Goal: Transaction & Acquisition: Purchase product/service

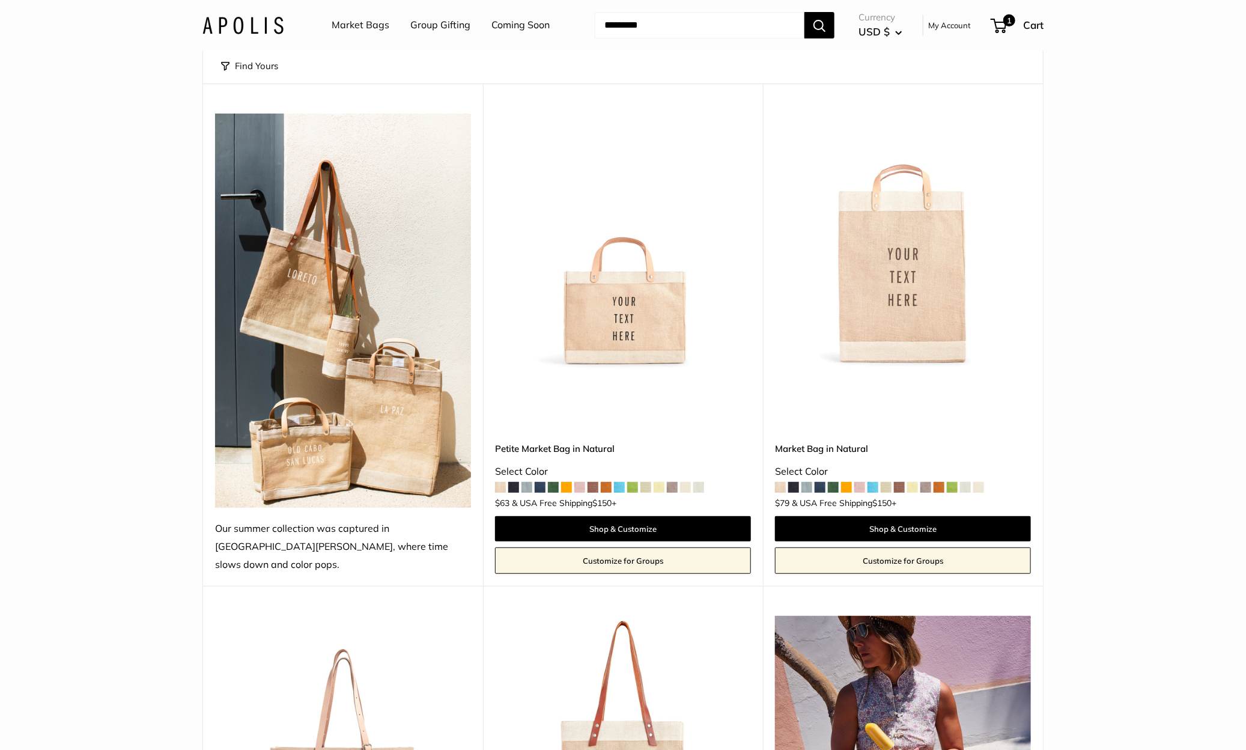
scroll to position [108, 0]
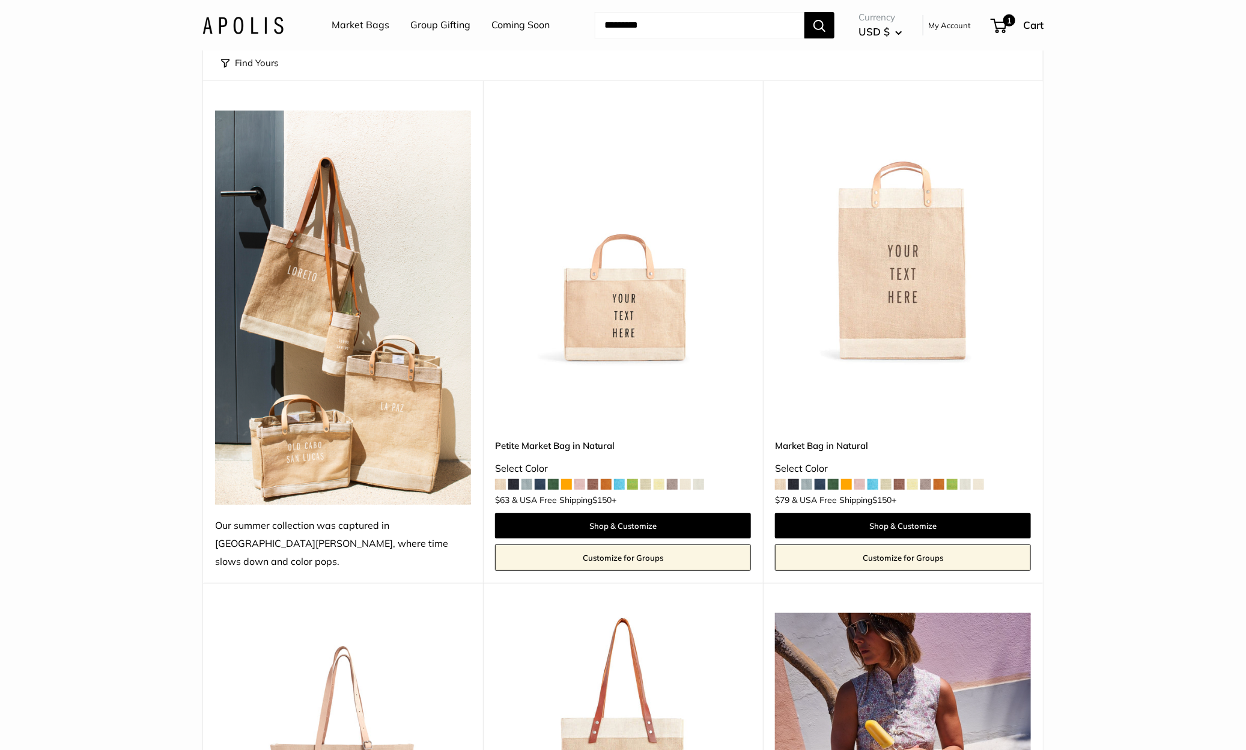
click at [0, 0] on img at bounding box center [0, 0] width 0 height 0
click at [714, 399] on div "Petite Market Bag in Natural Select Color +" at bounding box center [623, 475] width 256 height 192
click at [0, 0] on img at bounding box center [0, 0] width 0 height 0
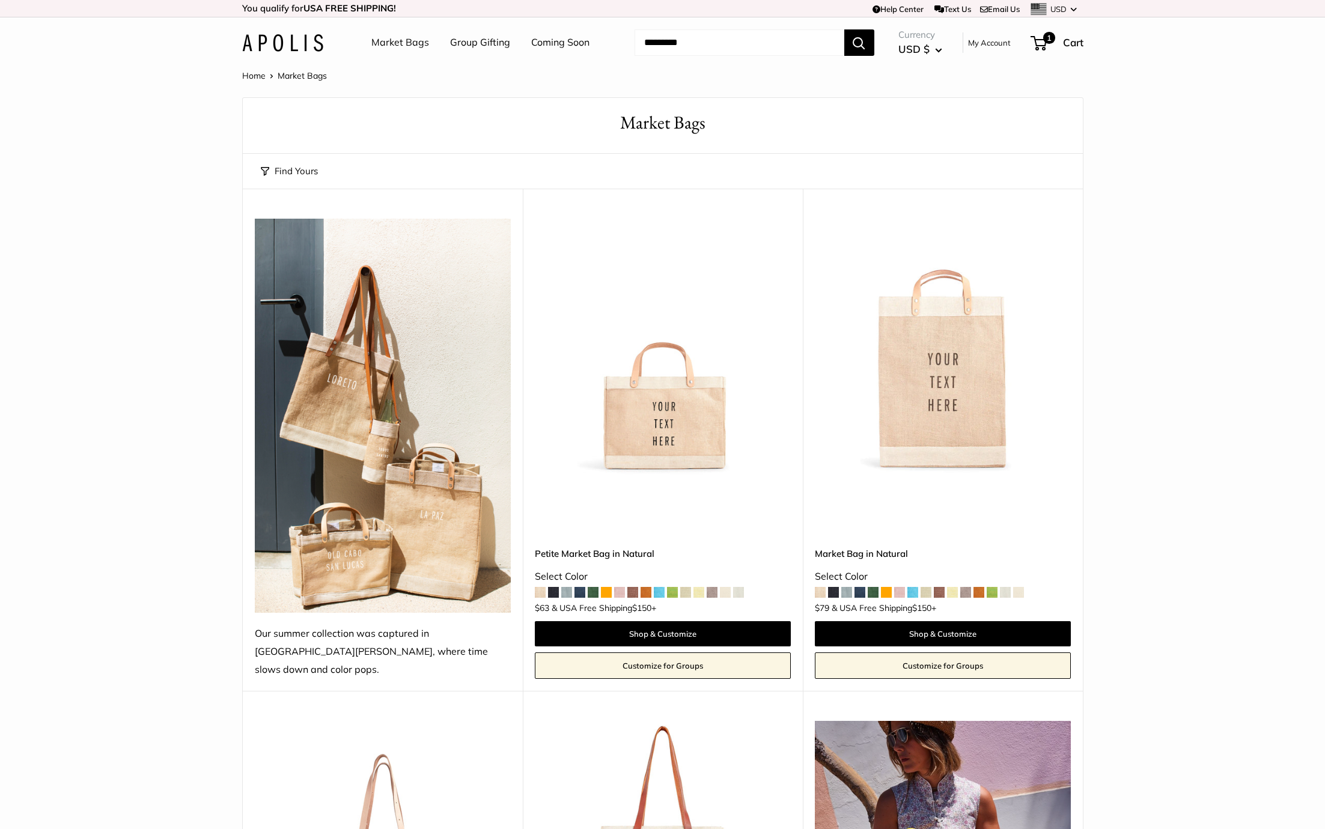
click at [568, 587] on span at bounding box center [566, 592] width 11 height 11
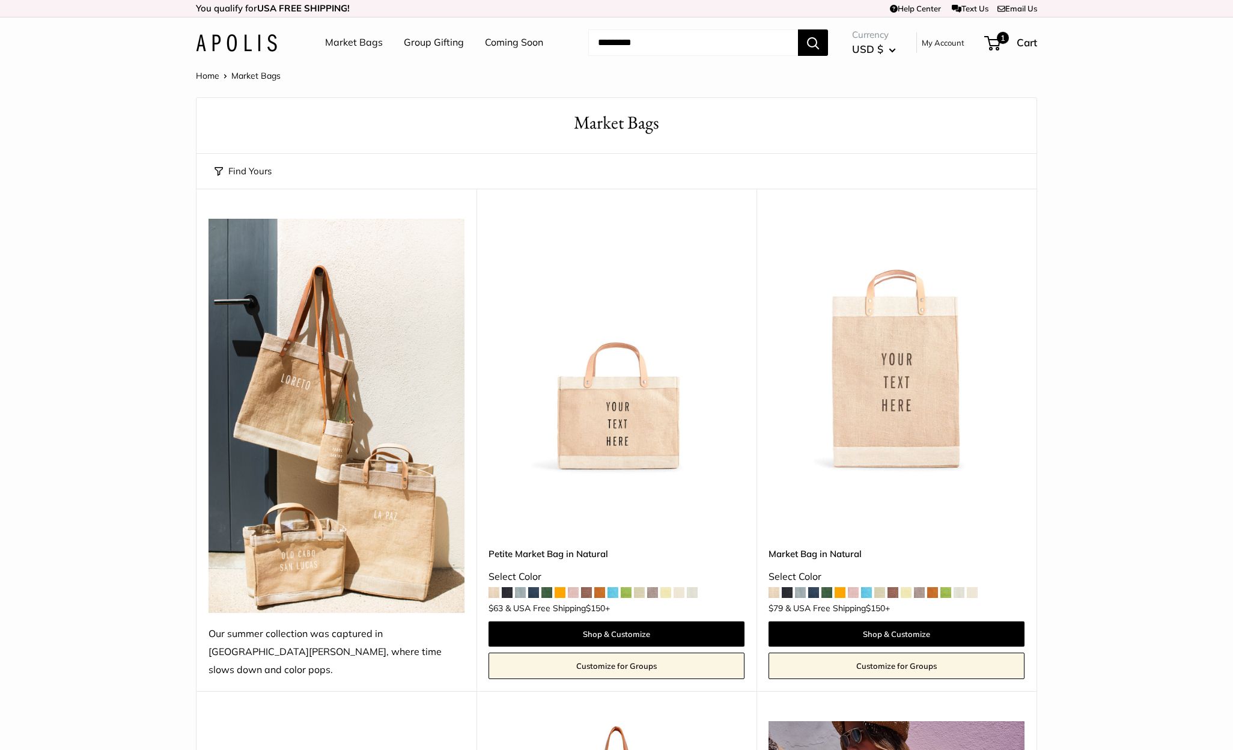
click at [246, 49] on img at bounding box center [236, 42] width 81 height 17
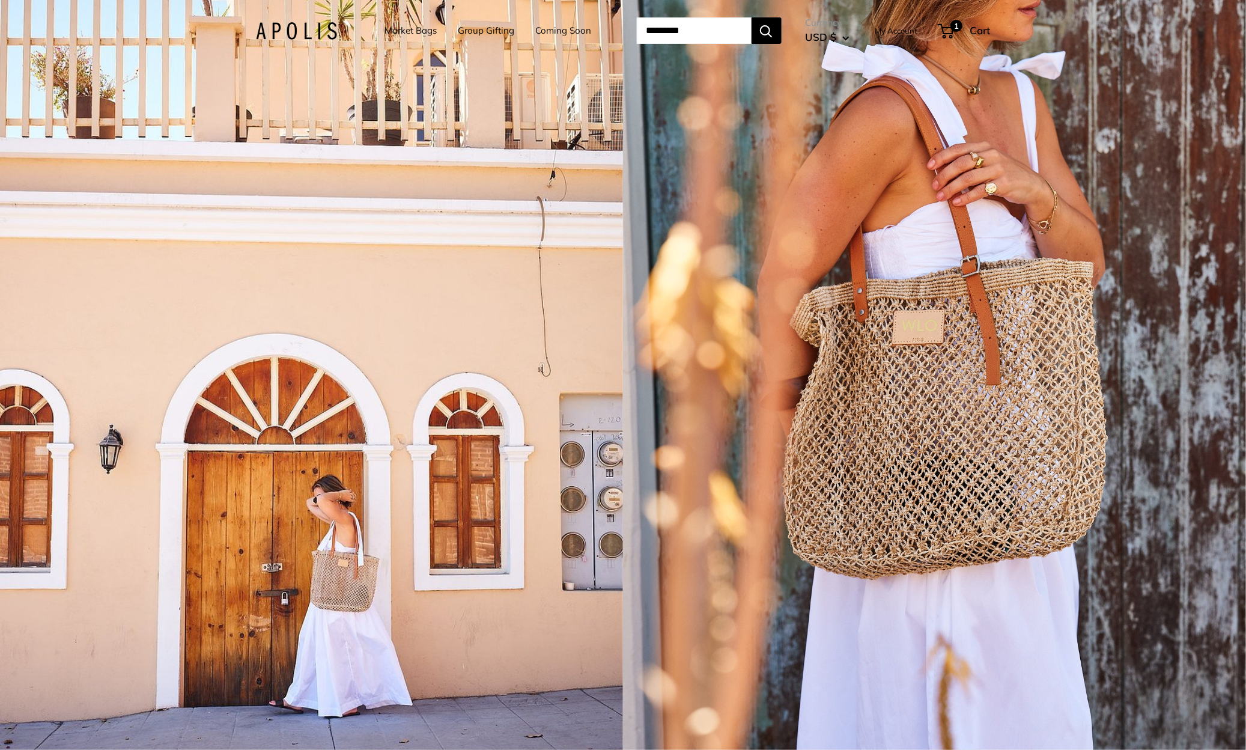
click at [728, 420] on div "1 / 5" at bounding box center [934, 375] width 623 height 750
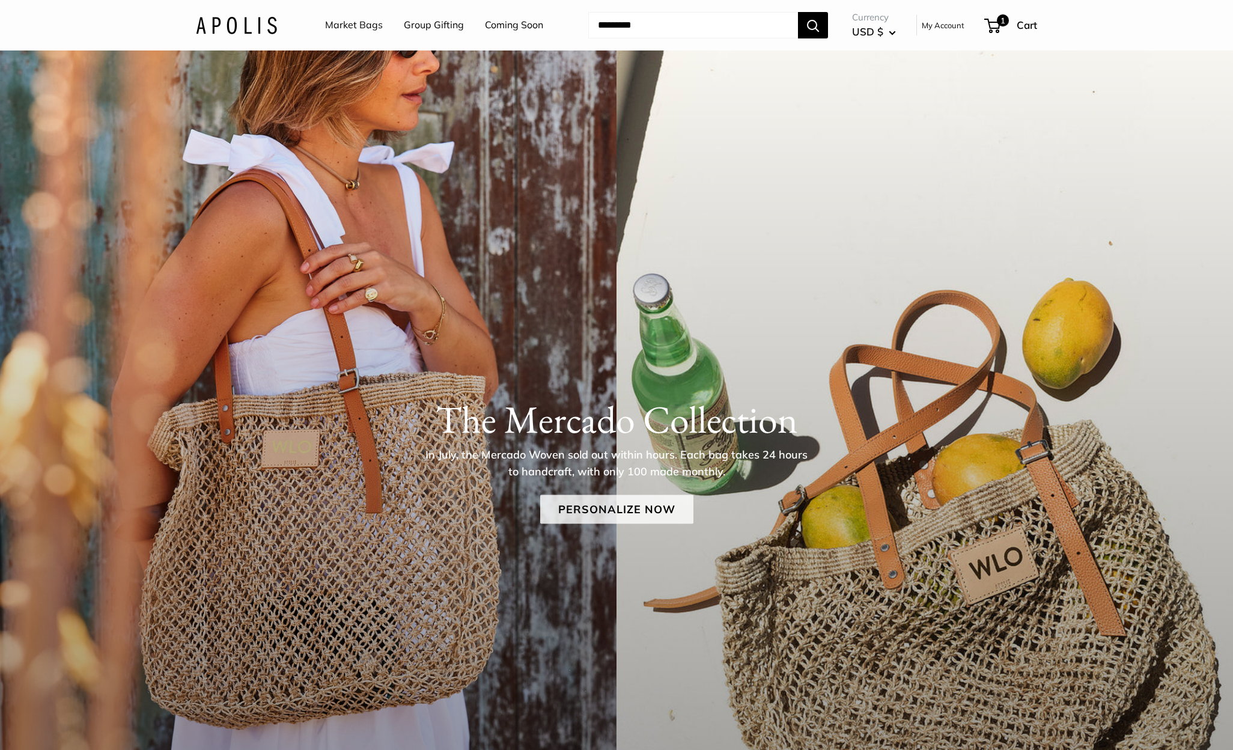
click at [617, 496] on link "Personalize Now" at bounding box center [616, 509] width 153 height 29
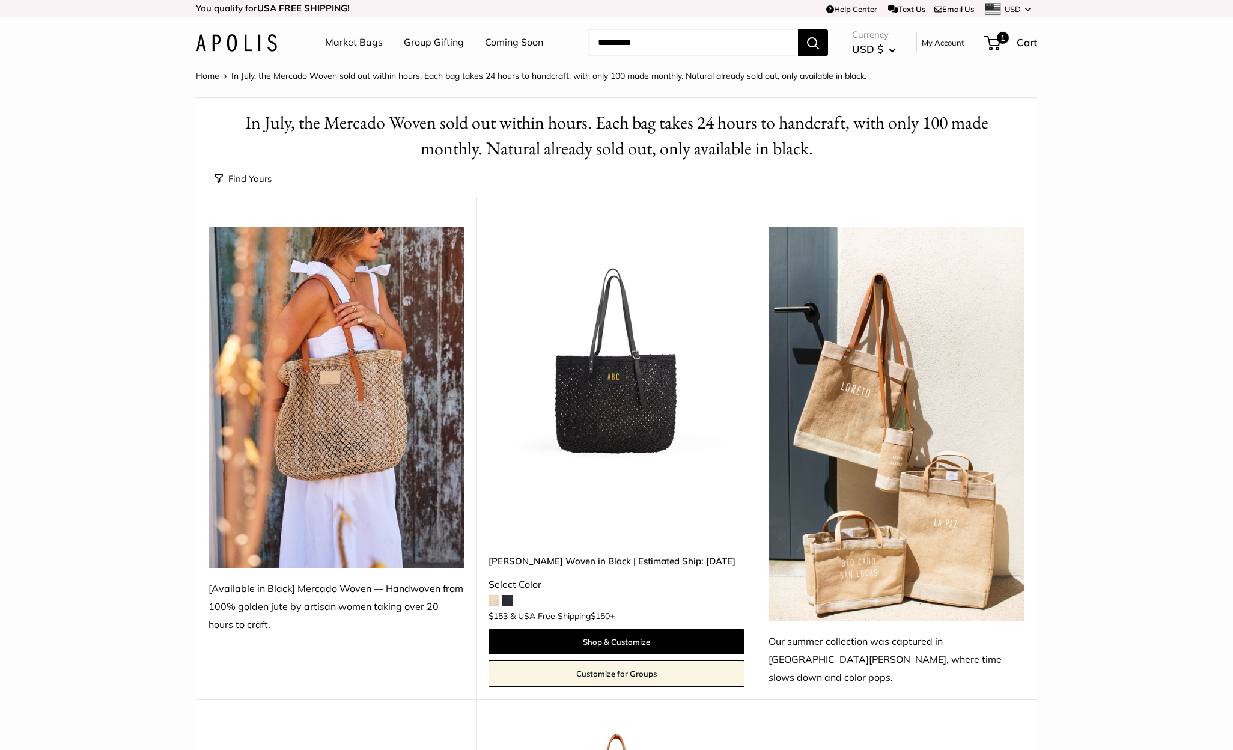
click at [386, 441] on img at bounding box center [337, 397] width 256 height 341
click at [853, 419] on img at bounding box center [897, 424] width 256 height 394
click at [492, 595] on span at bounding box center [494, 600] width 11 height 11
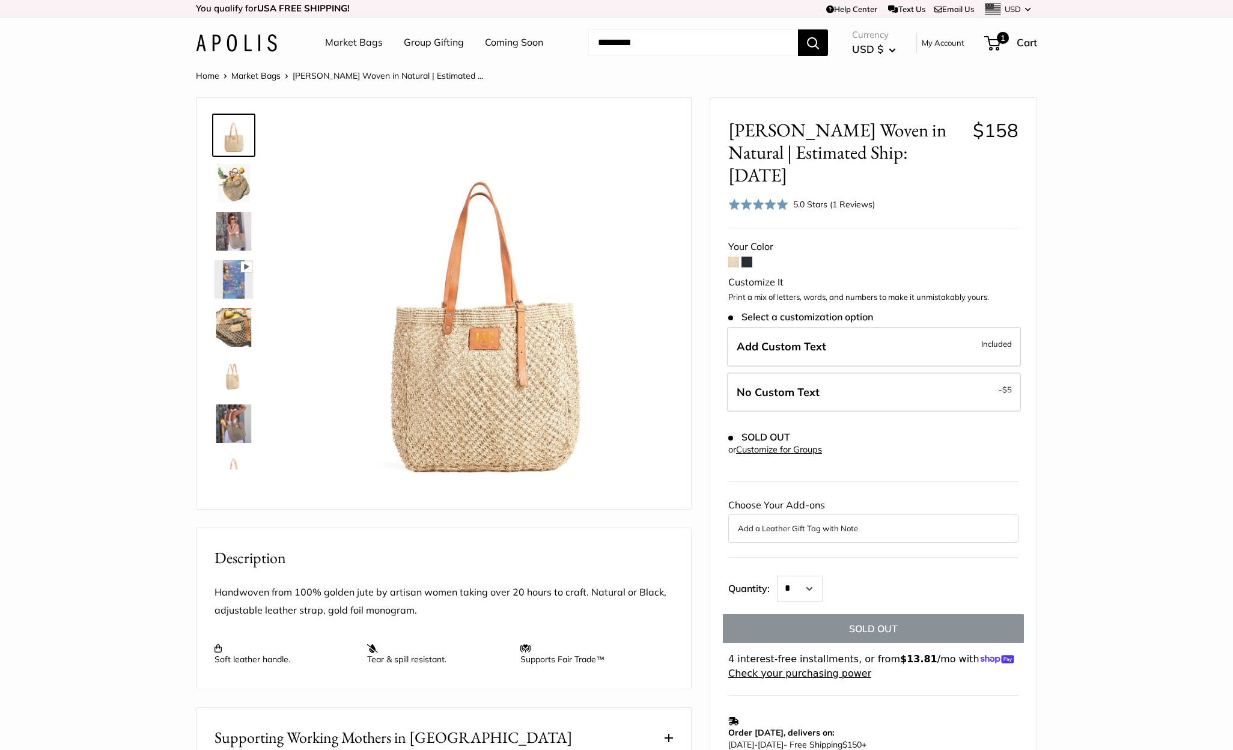
click at [239, 196] on img at bounding box center [234, 183] width 38 height 38
